Goal: Find specific page/section: Find specific page/section

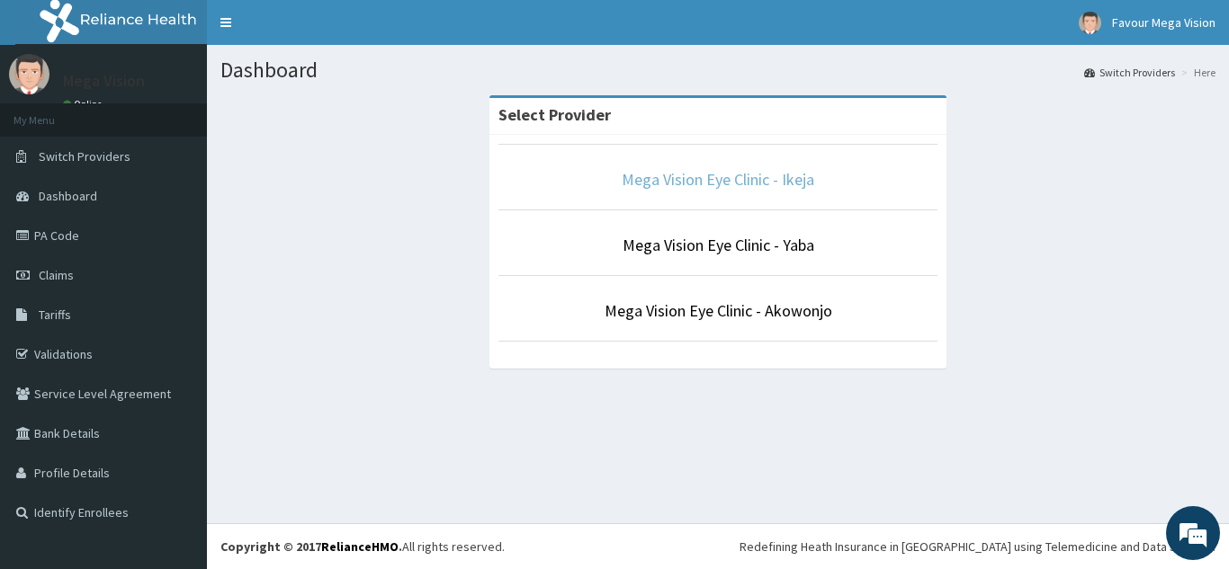
click at [713, 184] on link "Mega Vision Eye Clinic - Ikeja" at bounding box center [718, 179] width 193 height 21
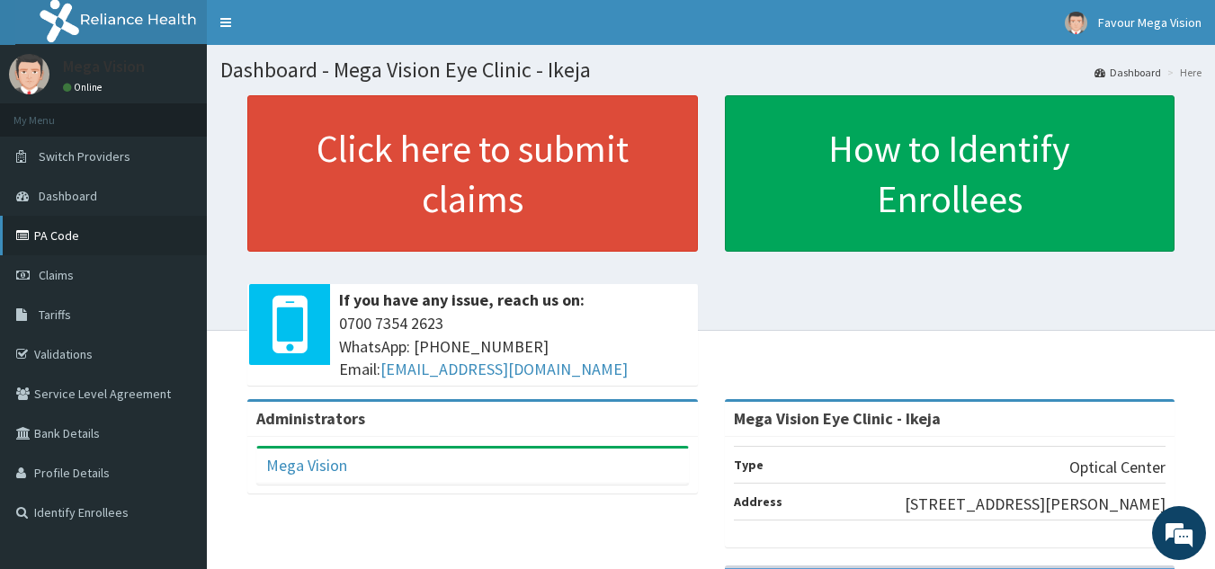
click at [87, 240] on link "PA Code" at bounding box center [103, 236] width 207 height 40
